Goal: Task Accomplishment & Management: Manage account settings

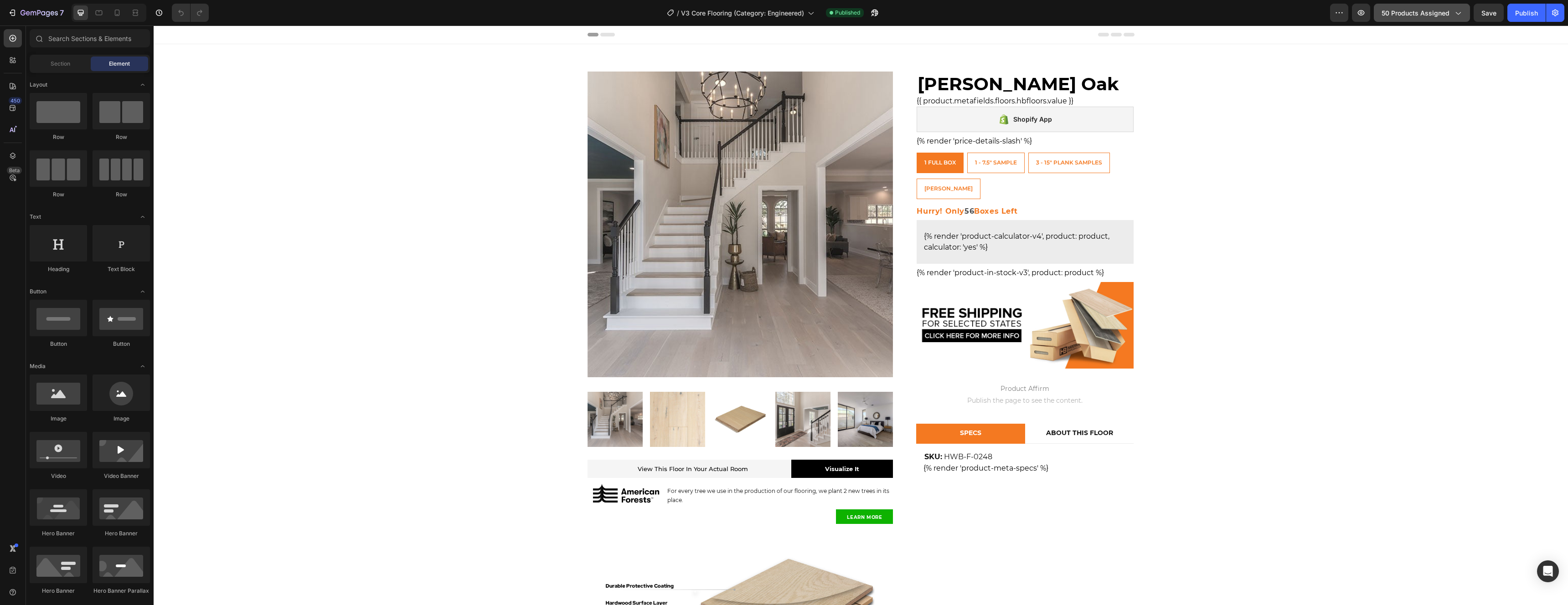
click at [1405, 15] on span "50 products assigned" at bounding box center [1416, 13] width 68 height 10
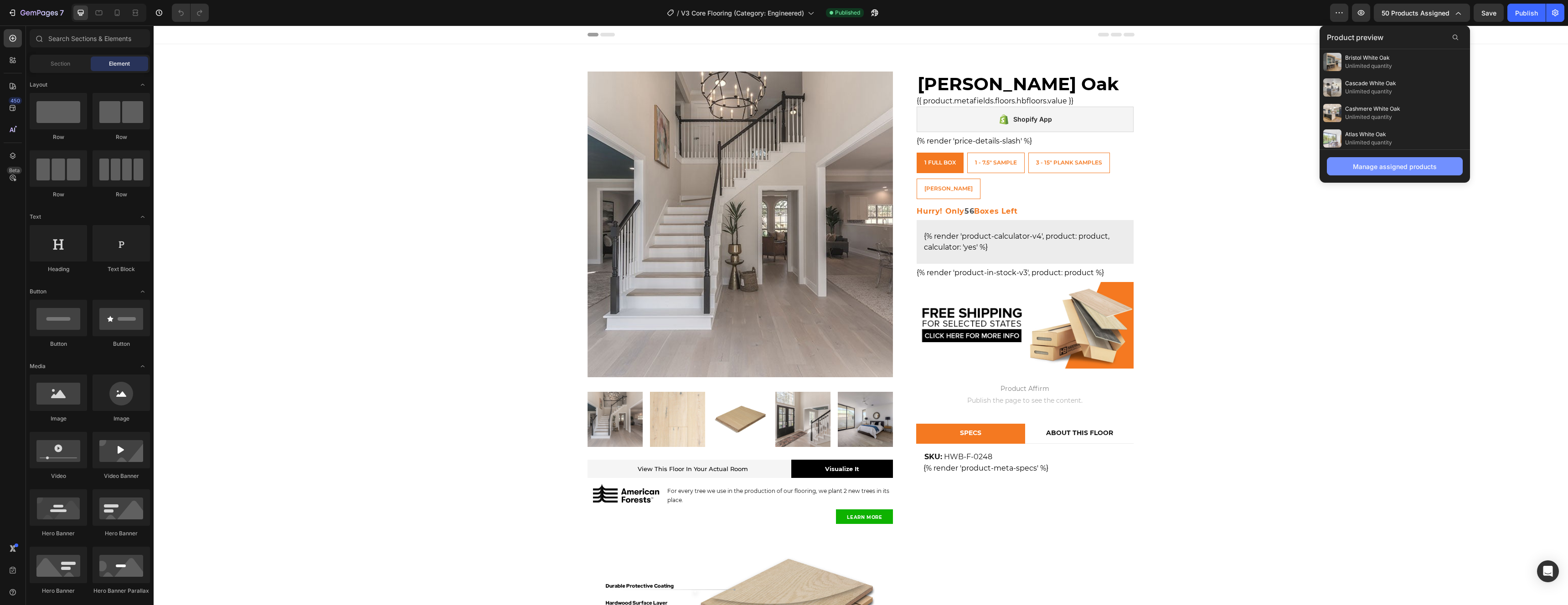
click at [1383, 169] on div "Manage assigned products" at bounding box center [1395, 167] width 84 height 10
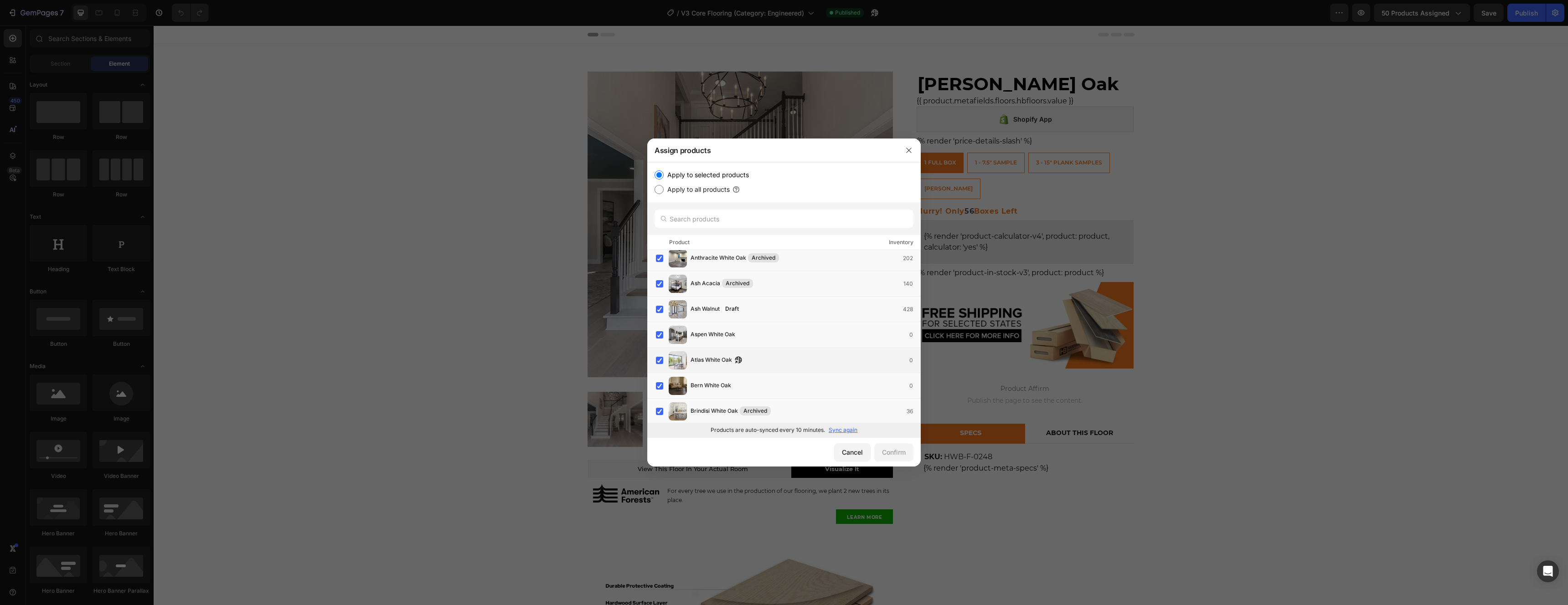
scroll to position [55, 0]
click at [741, 310] on icon "button" at bounding box center [740, 311] width 2 height 2
click at [738, 335] on icon "button" at bounding box center [737, 337] width 2 height 2
click at [737, 357] on icon "button" at bounding box center [738, 360] width 7 height 7
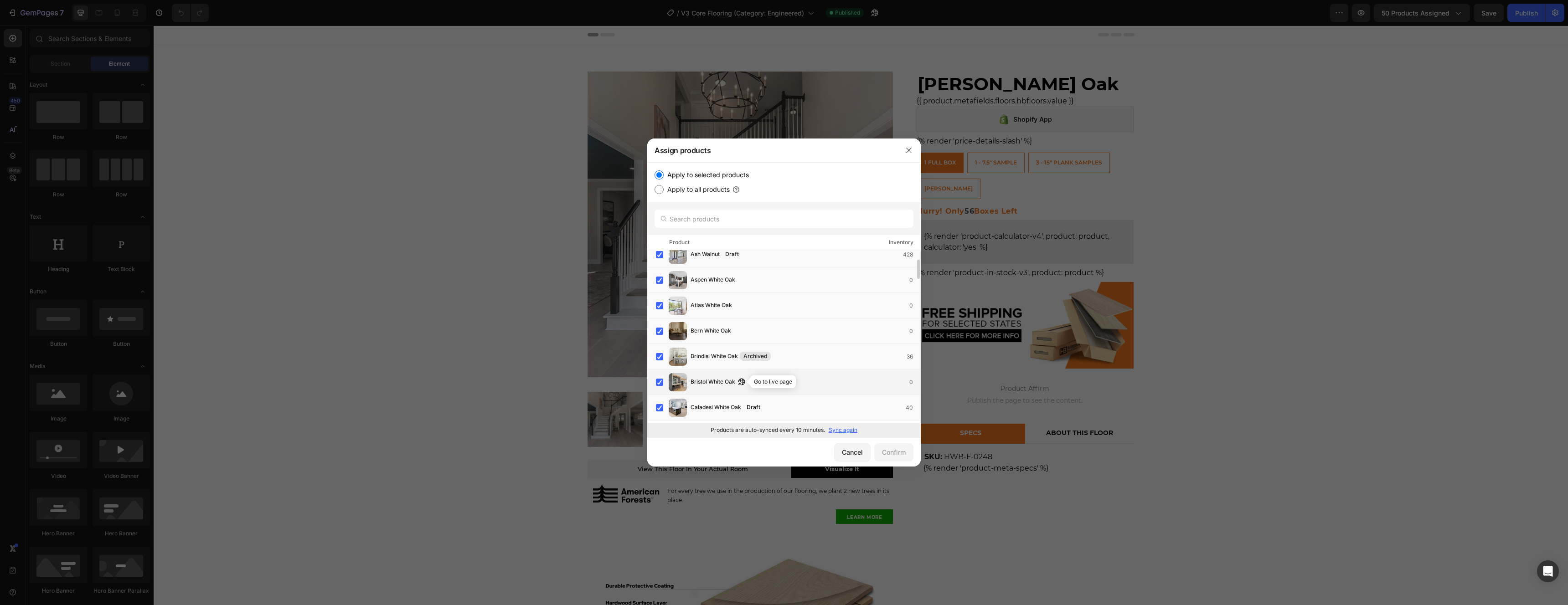
click at [741, 383] on icon "button" at bounding box center [740, 384] width 2 height 2
click at [769, 368] on icon "button" at bounding box center [769, 368] width 7 height 7
click at [747, 359] on icon "button" at bounding box center [746, 360] width 2 height 2
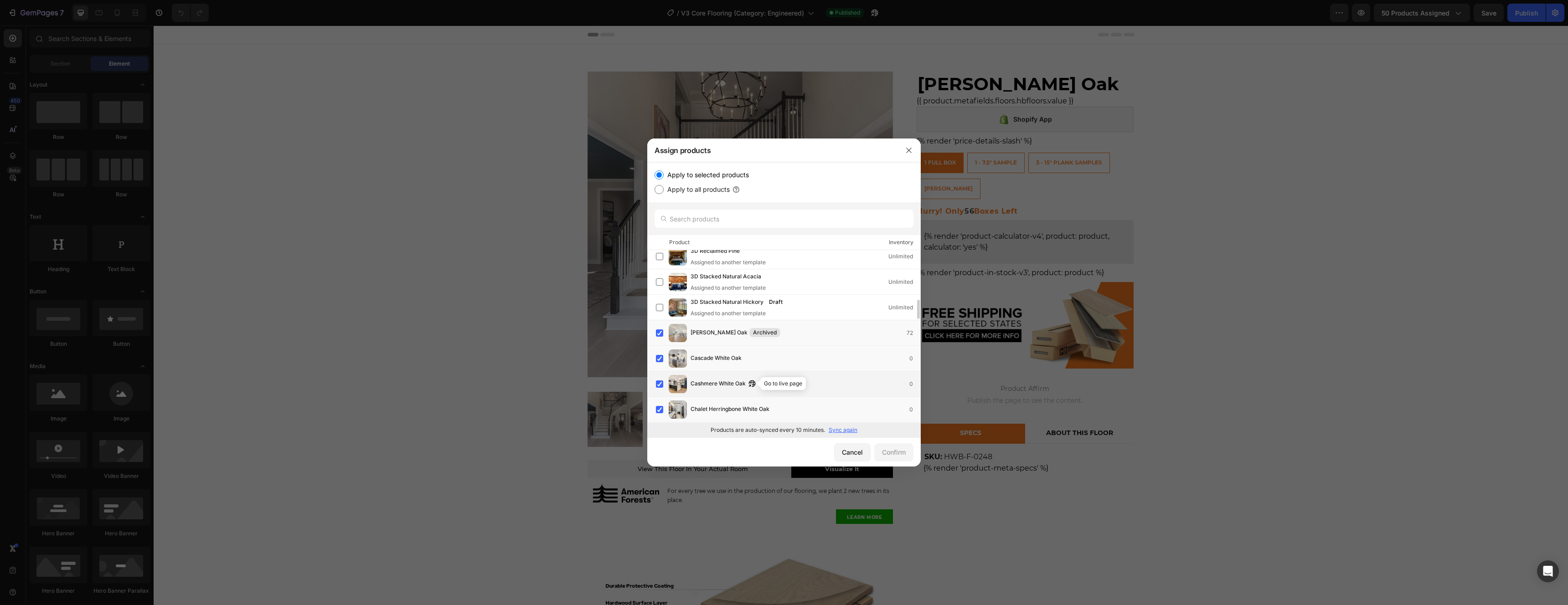
click at [751, 385] on icon "button" at bounding box center [750, 386] width 2 height 2
click at [775, 410] on icon "button" at bounding box center [774, 411] width 2 height 2
click at [741, 355] on icon "button" at bounding box center [740, 356] width 2 height 2
click at [786, 404] on icon "button" at bounding box center [783, 405] width 7 height 7
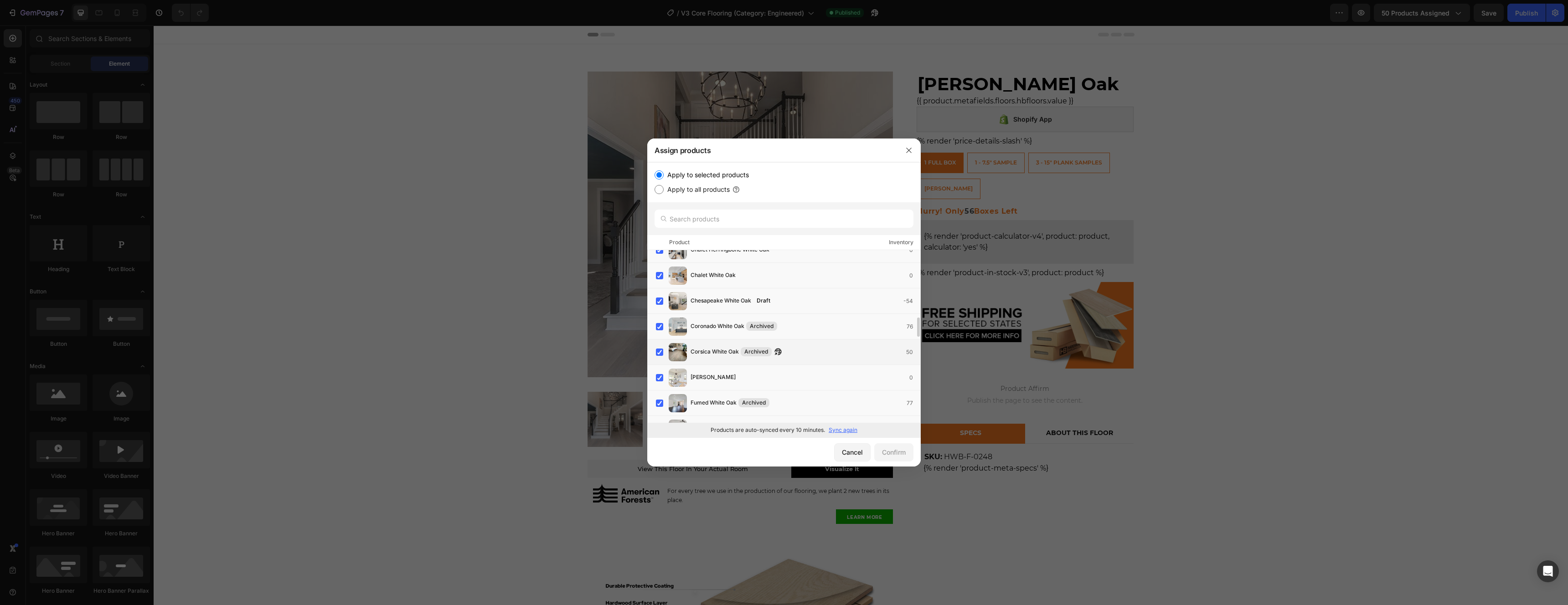
scroll to position [601, 0]
click at [738, 374] on icon "button" at bounding box center [742, 376] width 7 height 7
click at [737, 374] on icon "button" at bounding box center [735, 375] width 2 height 2
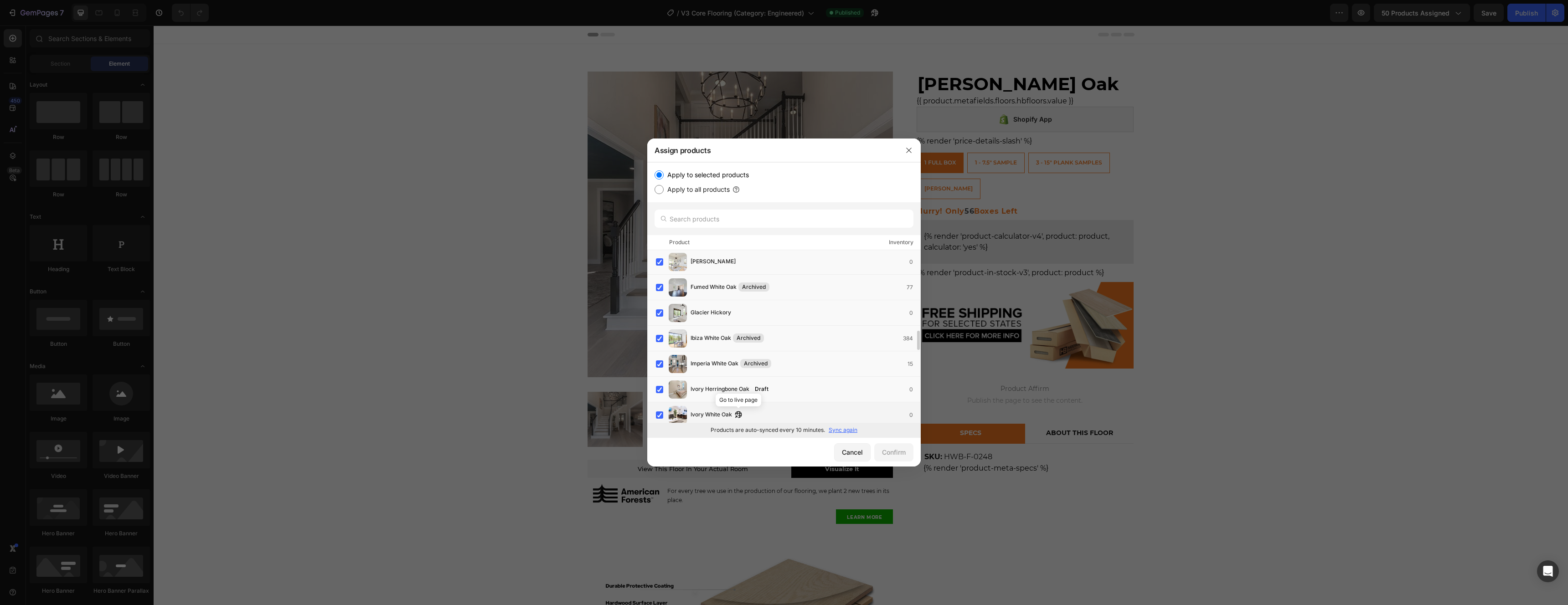
click at [738, 416] on icon "button" at bounding box center [737, 417] width 2 height 2
click at [742, 377] on icon "button" at bounding box center [743, 378] width 2 height 2
click at [735, 371] on icon "button" at bounding box center [733, 372] width 2 height 2
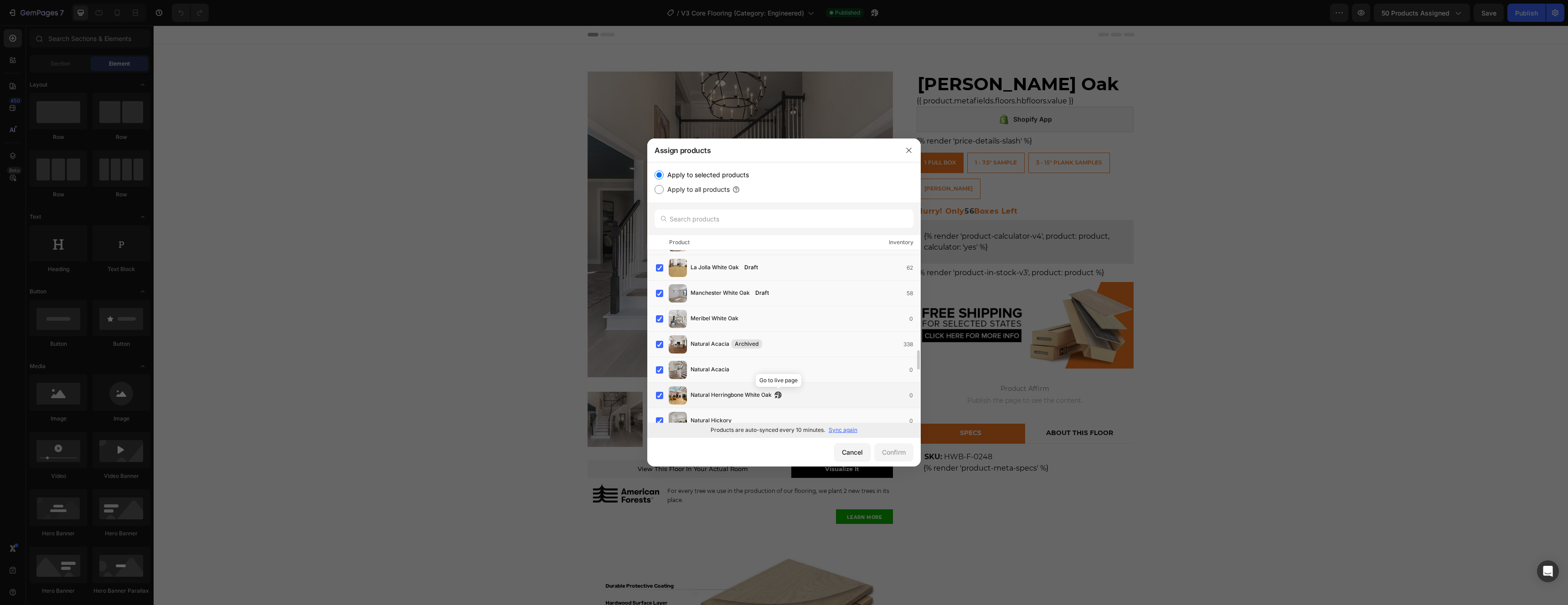
click at [776, 396] on icon "button" at bounding box center [776, 397] width 2 height 2
click at [737, 360] on icon "button" at bounding box center [736, 361] width 2 height 2
click at [783, 357] on icon "button" at bounding box center [779, 359] width 7 height 7
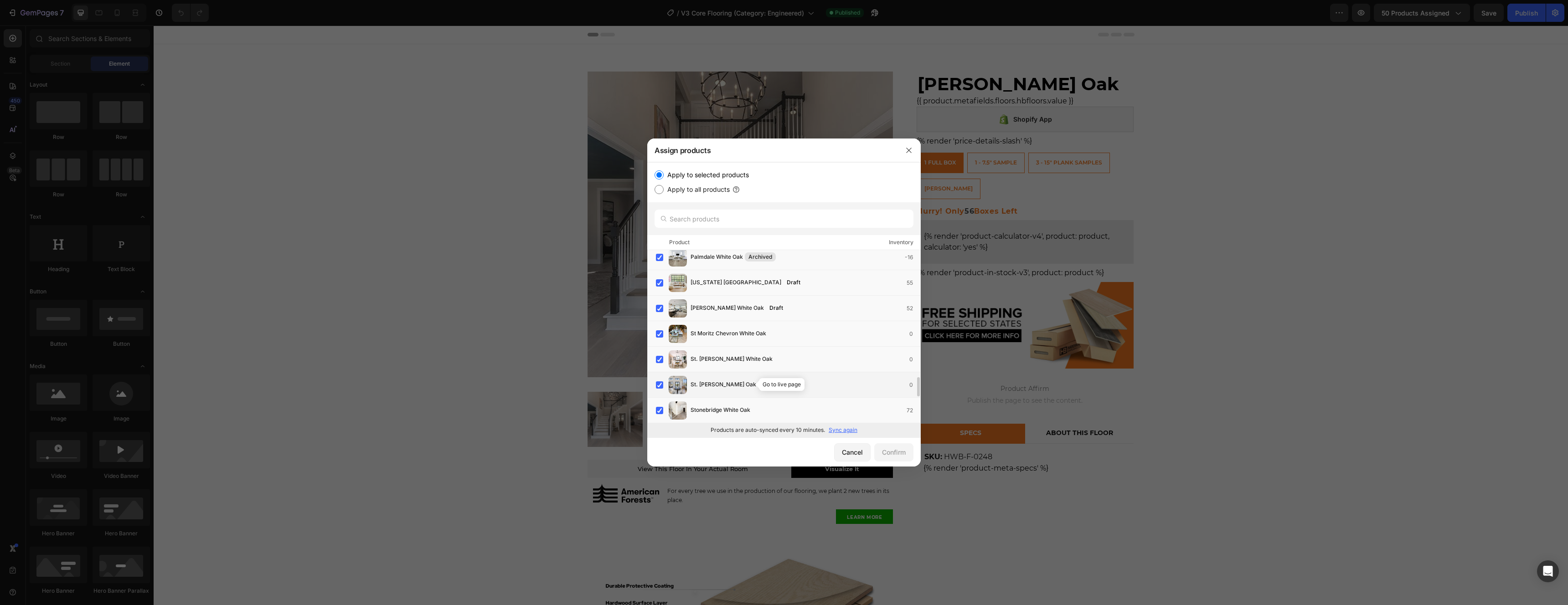
click at [760, 386] on icon "button" at bounding box center [761, 387] width 2 height 2
click at [756, 411] on icon "button" at bounding box center [755, 412] width 2 height 2
click at [737, 388] on icon "button" at bounding box center [735, 389] width 2 height 2
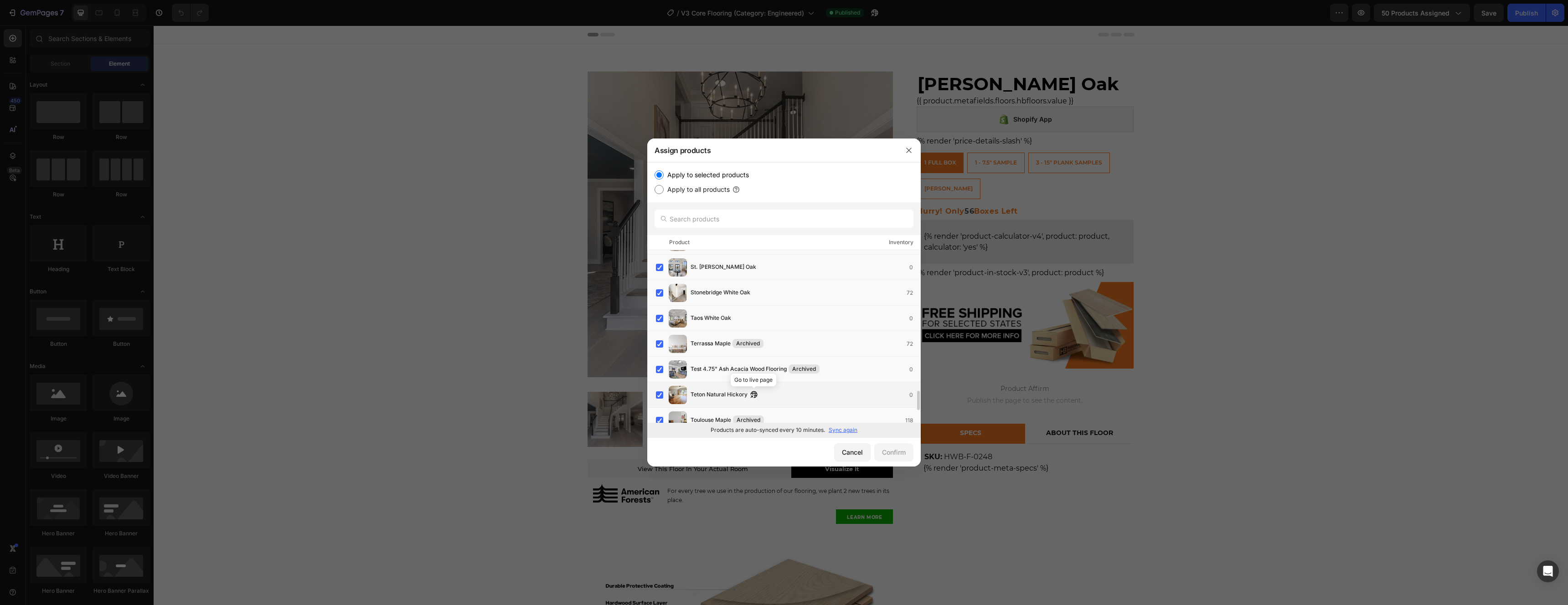
click at [753, 396] on icon "button" at bounding box center [752, 397] width 2 height 2
click at [744, 391] on icon "button" at bounding box center [747, 391] width 7 height 7
click at [749, 388] on icon "button" at bounding box center [748, 390] width 2 height 2
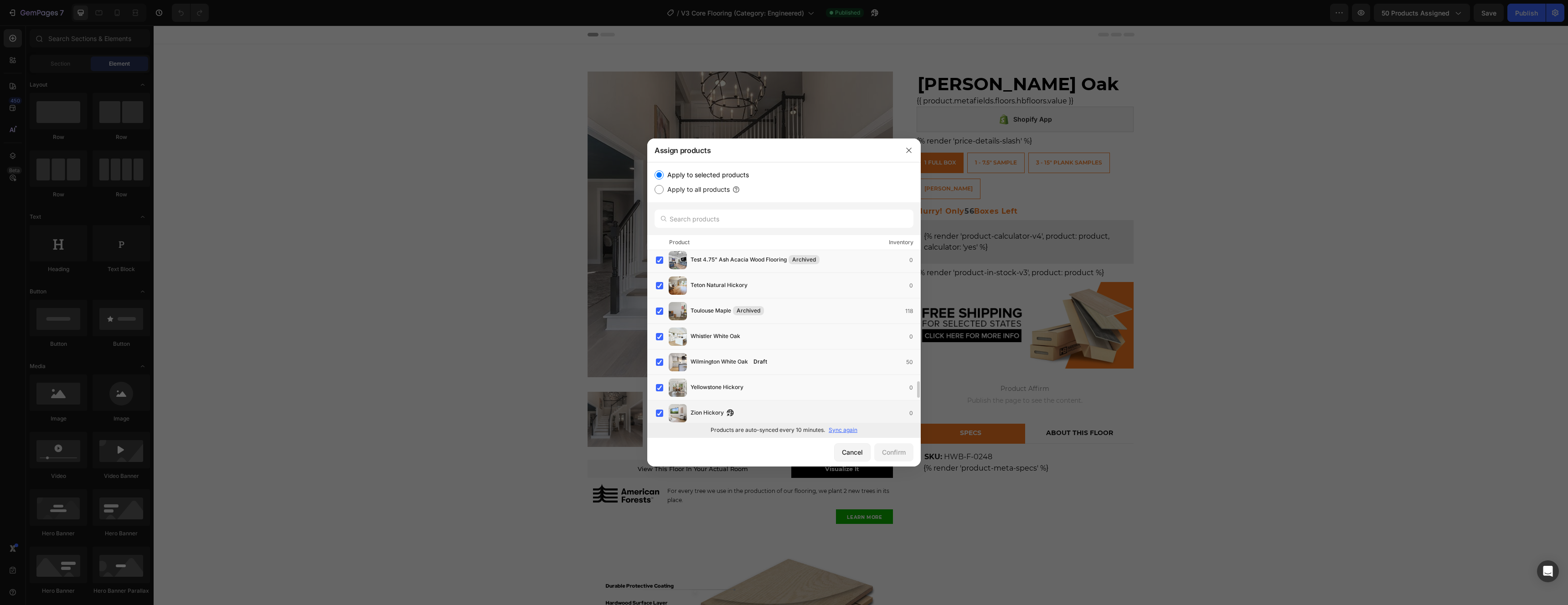
click at [732, 412] on icon "button" at bounding box center [730, 413] width 7 height 7
